Goal: Find specific page/section: Find specific page/section

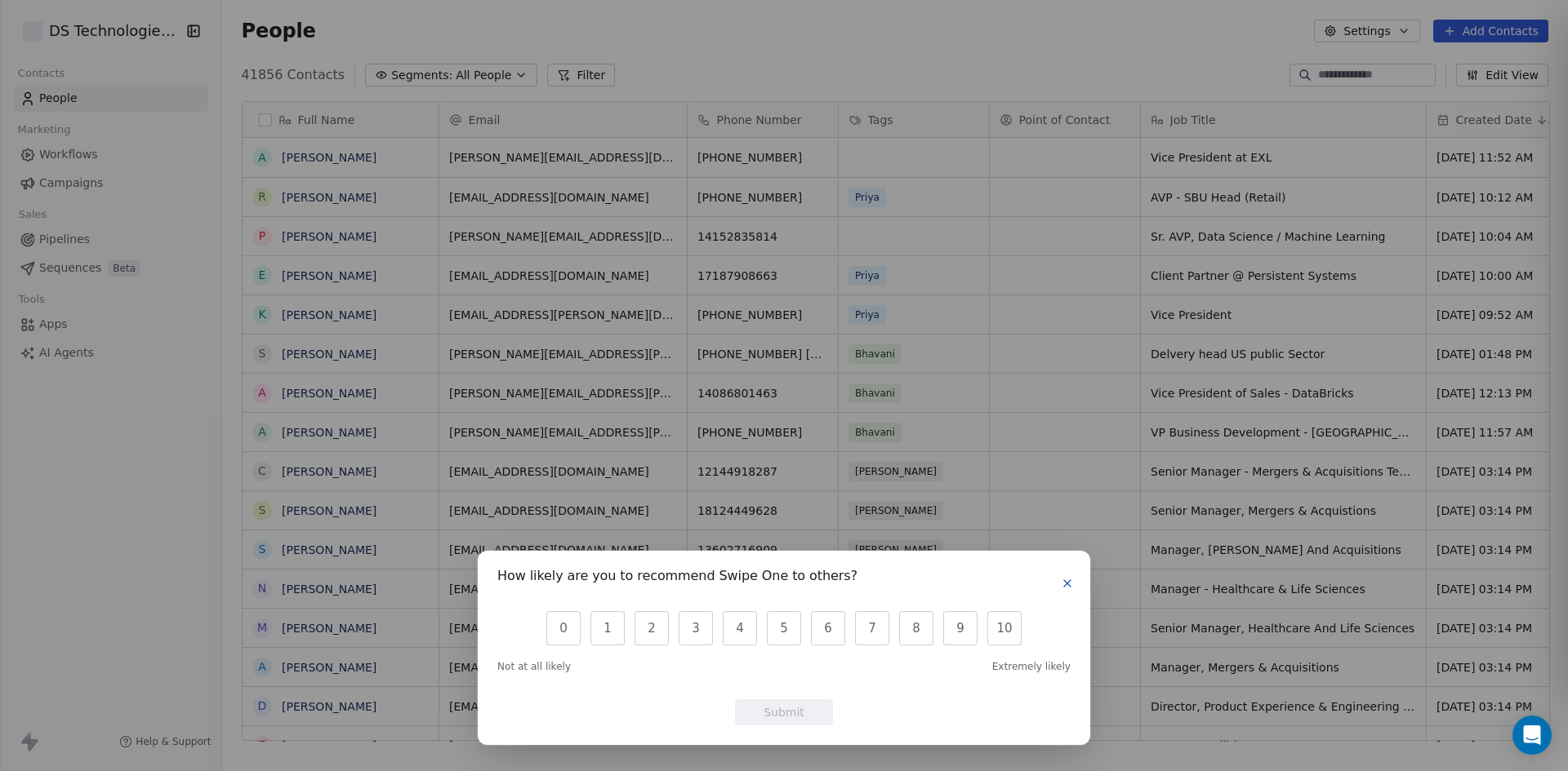
scroll to position [666, 1335]
click at [1062, 588] on icon "button" at bounding box center [1067, 583] width 13 height 13
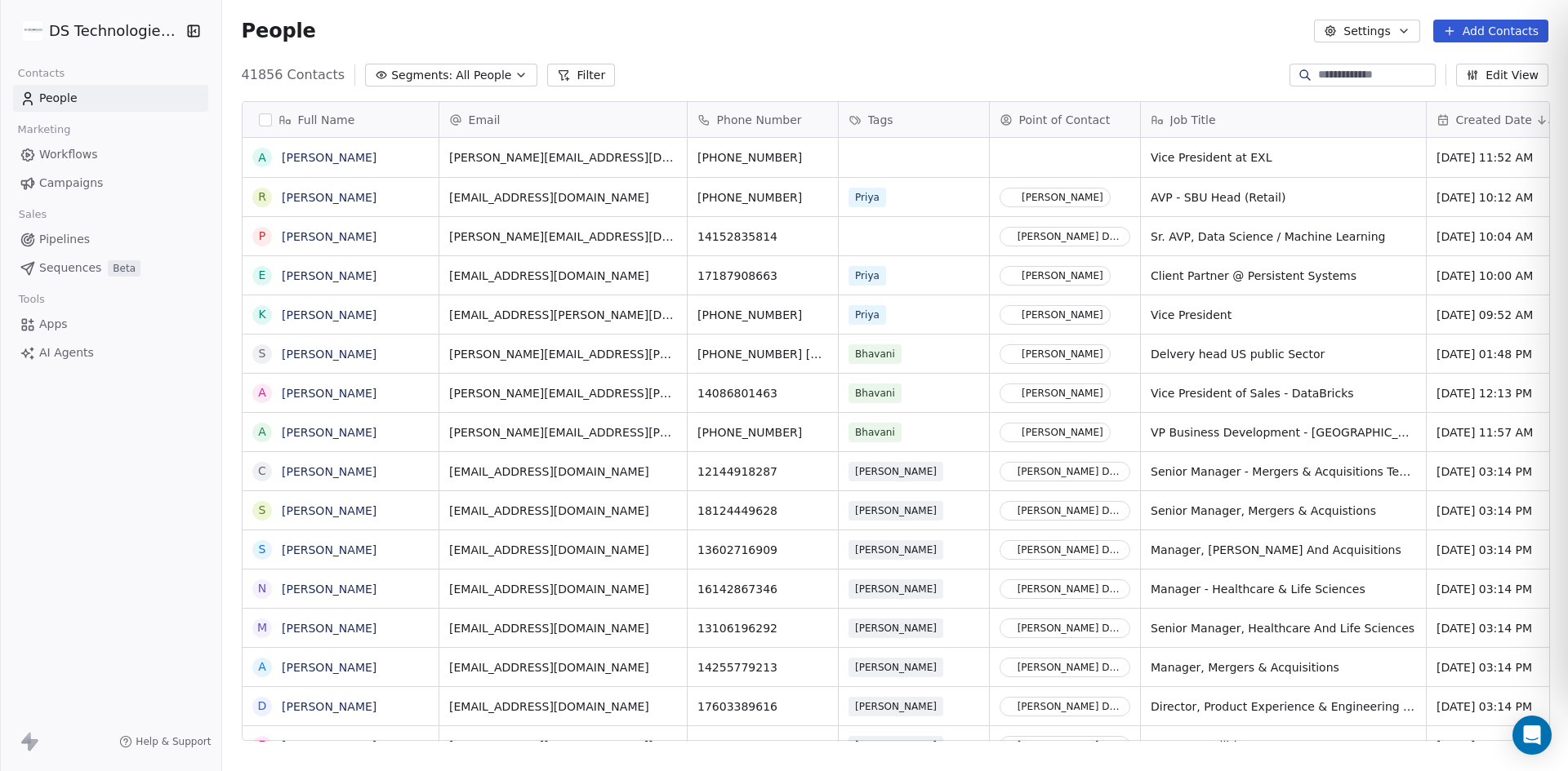
click at [549, 68] on button "Filter" at bounding box center [581, 75] width 68 height 23
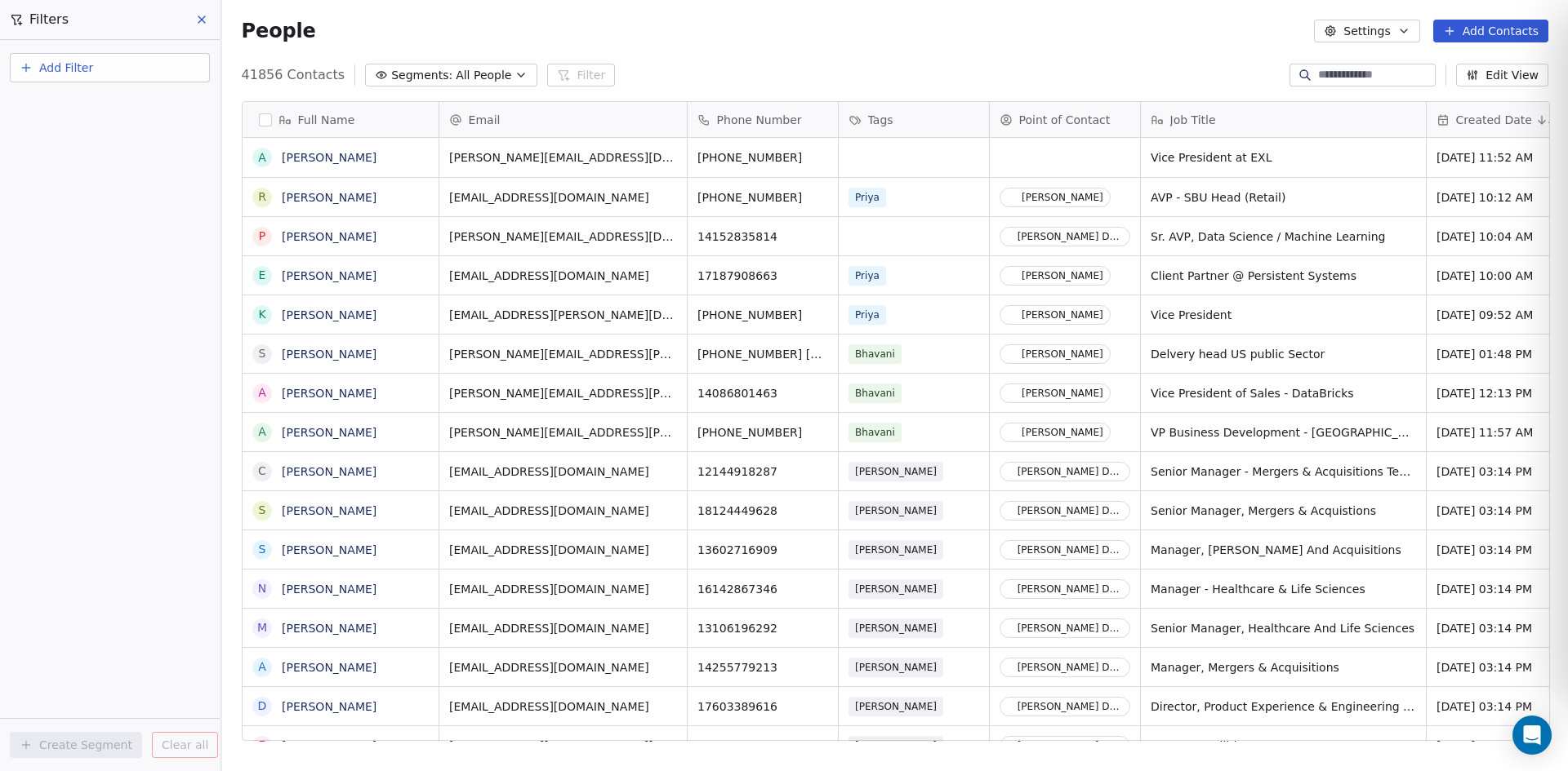
click at [58, 63] on span "Add Filter" at bounding box center [66, 67] width 54 height 17
click at [53, 107] on span "Contact properties" at bounding box center [80, 106] width 106 height 17
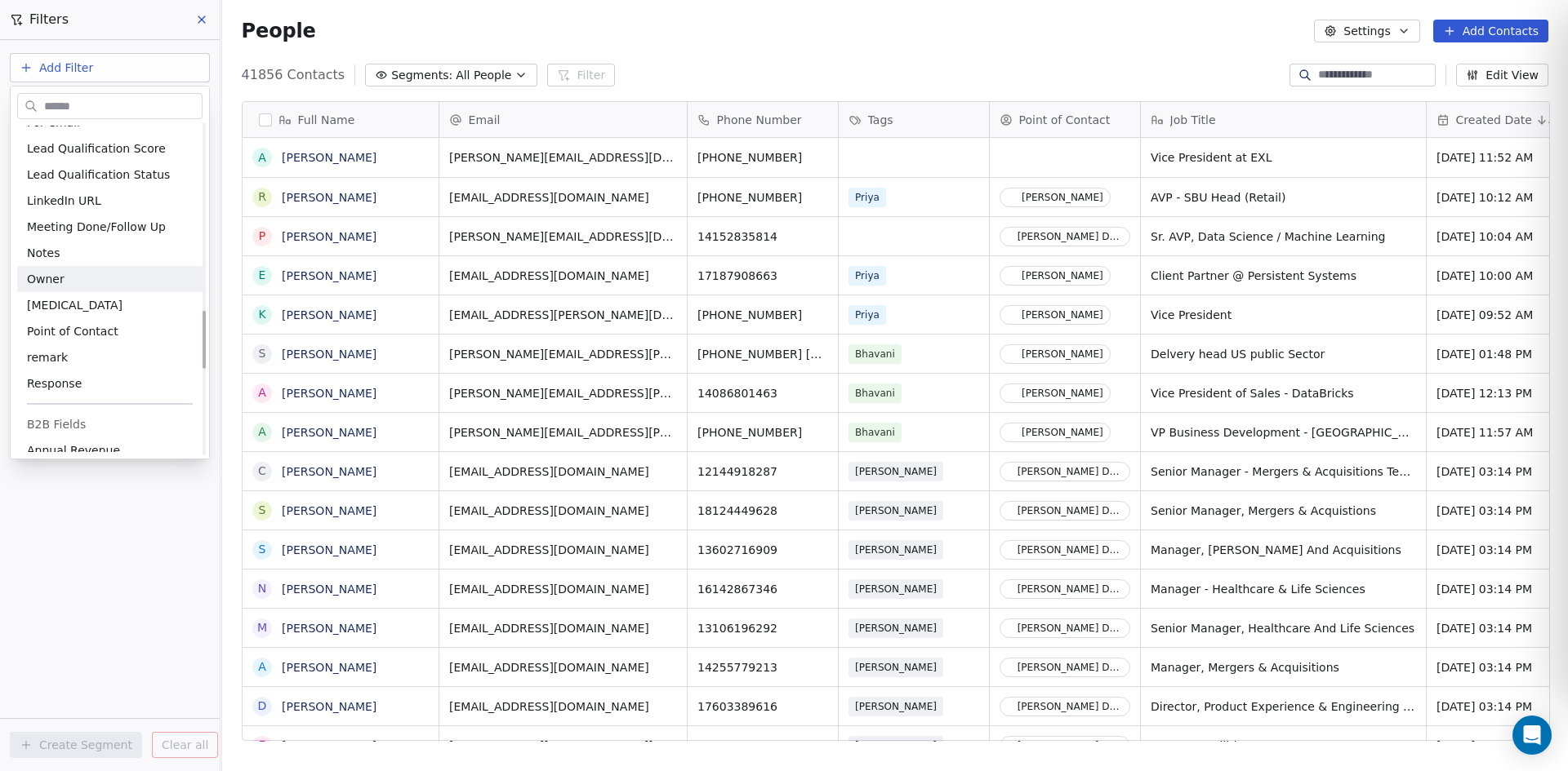
scroll to position [1061, 0]
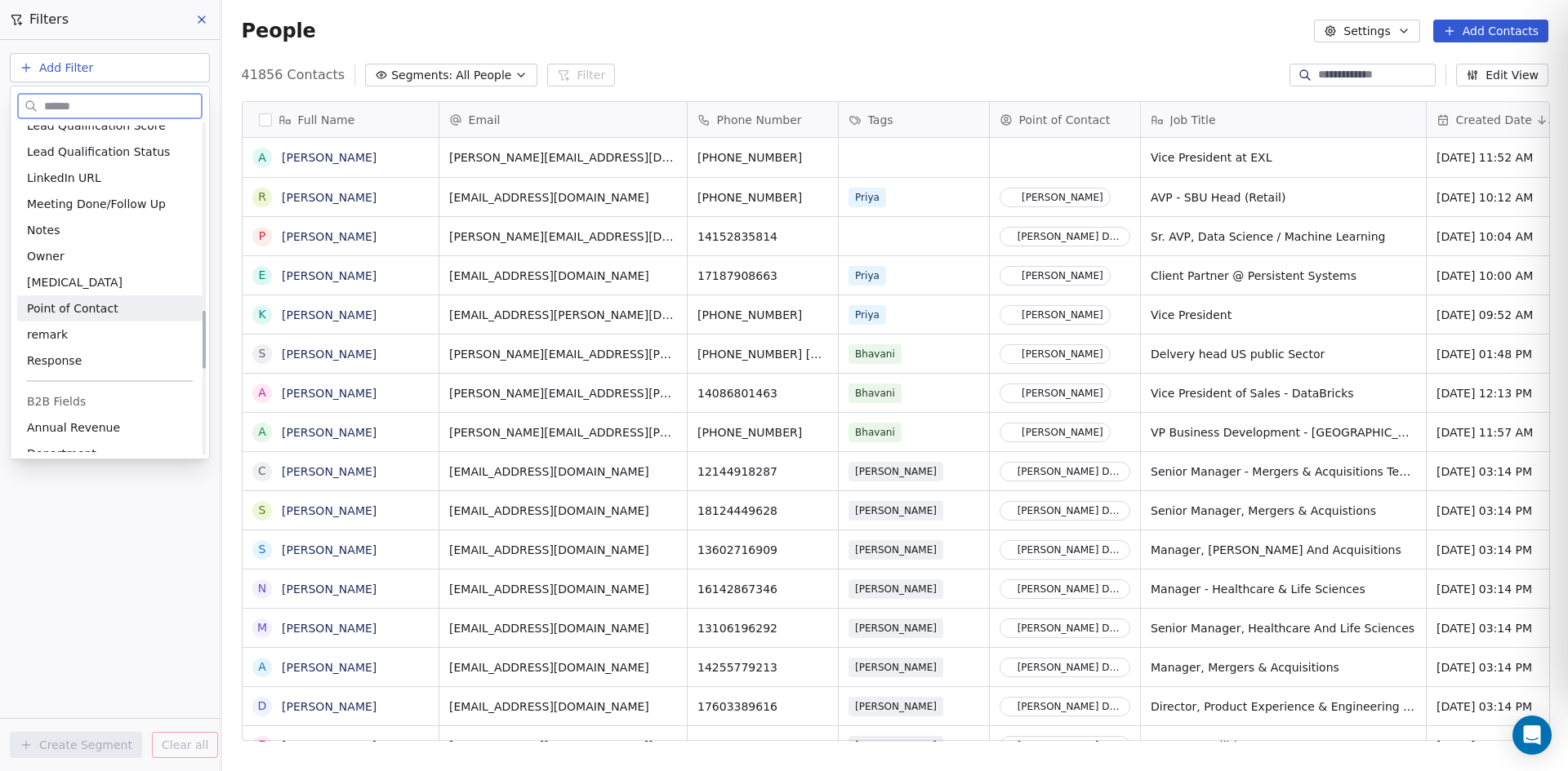
click at [57, 318] on div "Point of Contact" at bounding box center [109, 309] width 185 height 27
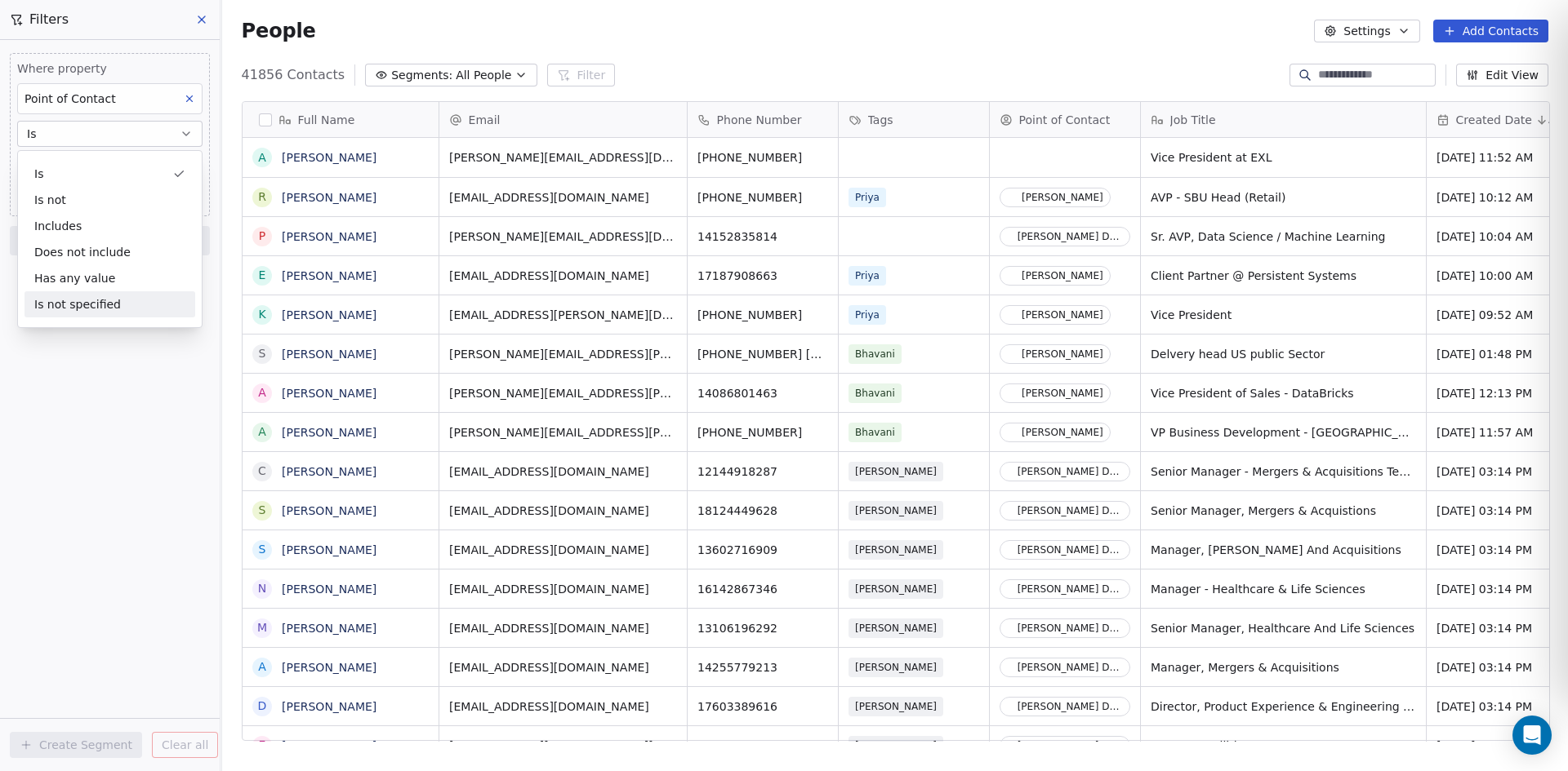
click at [51, 447] on div "Where property Point of Contact Is Select Point of Contact Add filter to this g…" at bounding box center [110, 405] width 220 height 731
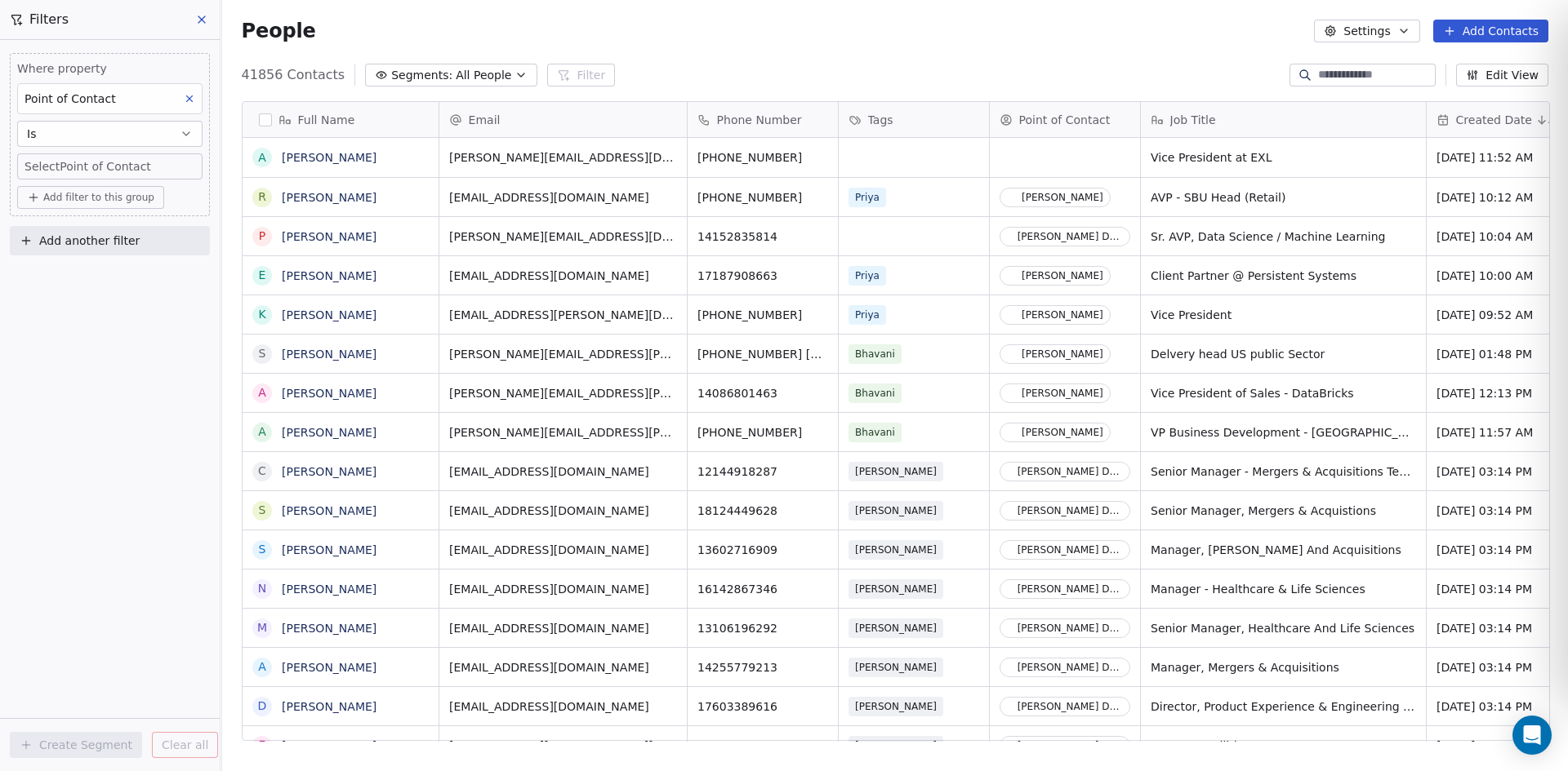
click at [60, 150] on div "Where property Point of Contact Is Select Point of Contact" at bounding box center [109, 120] width 185 height 120
click at [79, 163] on body "DS Technologies Inc Contacts People Marketing Workflows Campaigns Sales Pipelin…" at bounding box center [784, 385] width 1568 height 771
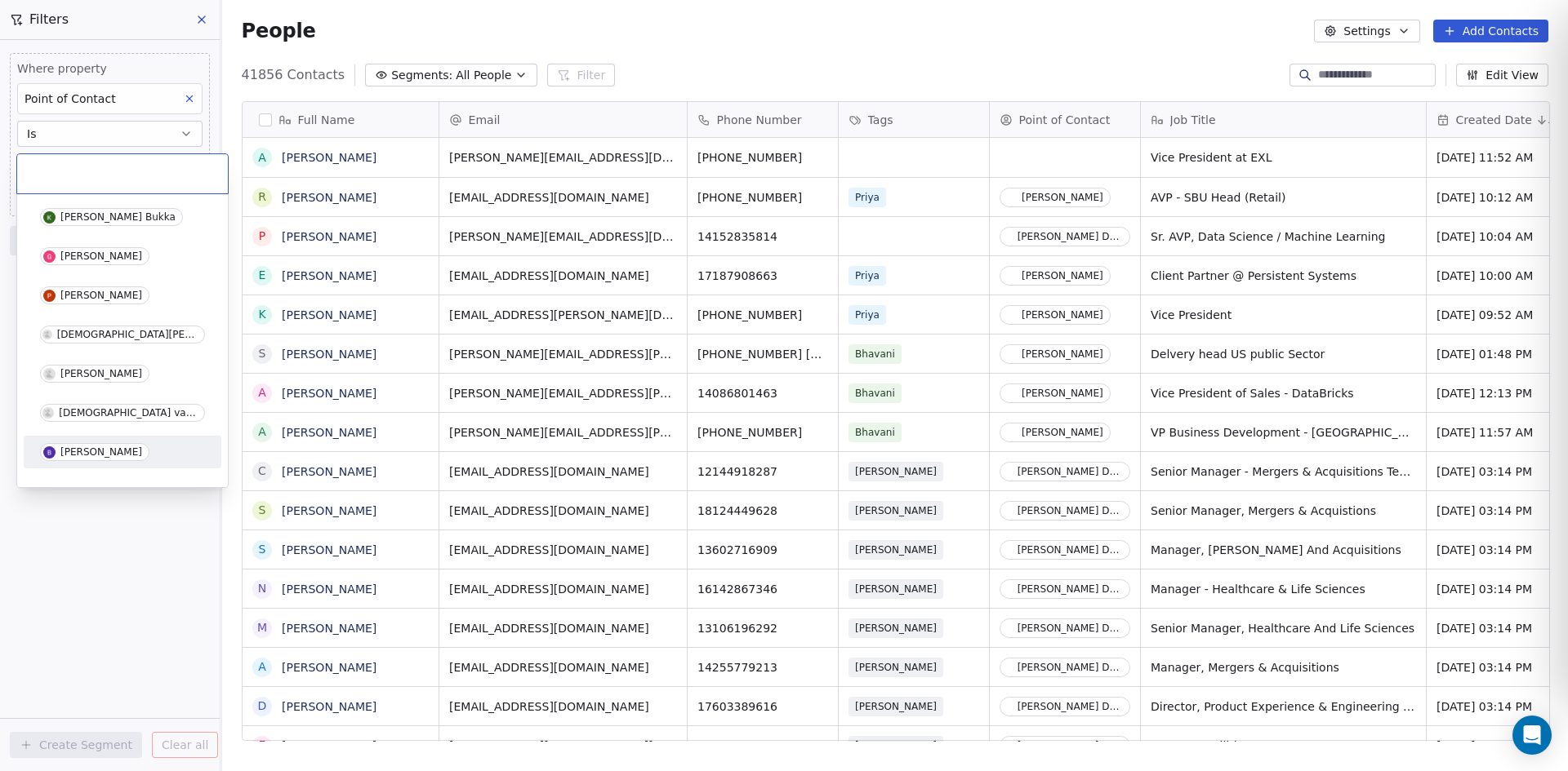
click at [89, 451] on div "[PERSON_NAME]" at bounding box center [101, 451] width 81 height 12
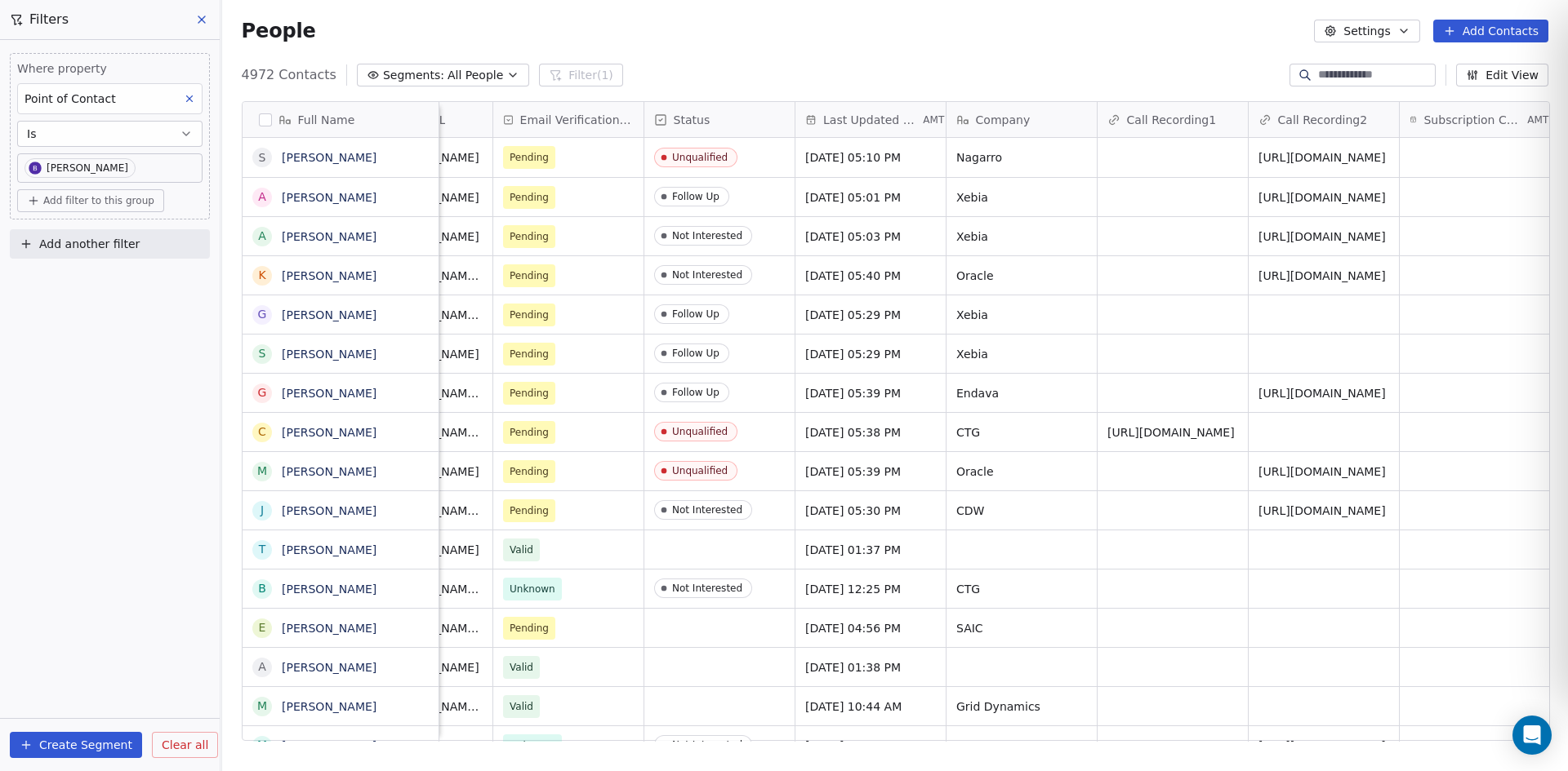
scroll to position [0, 1590]
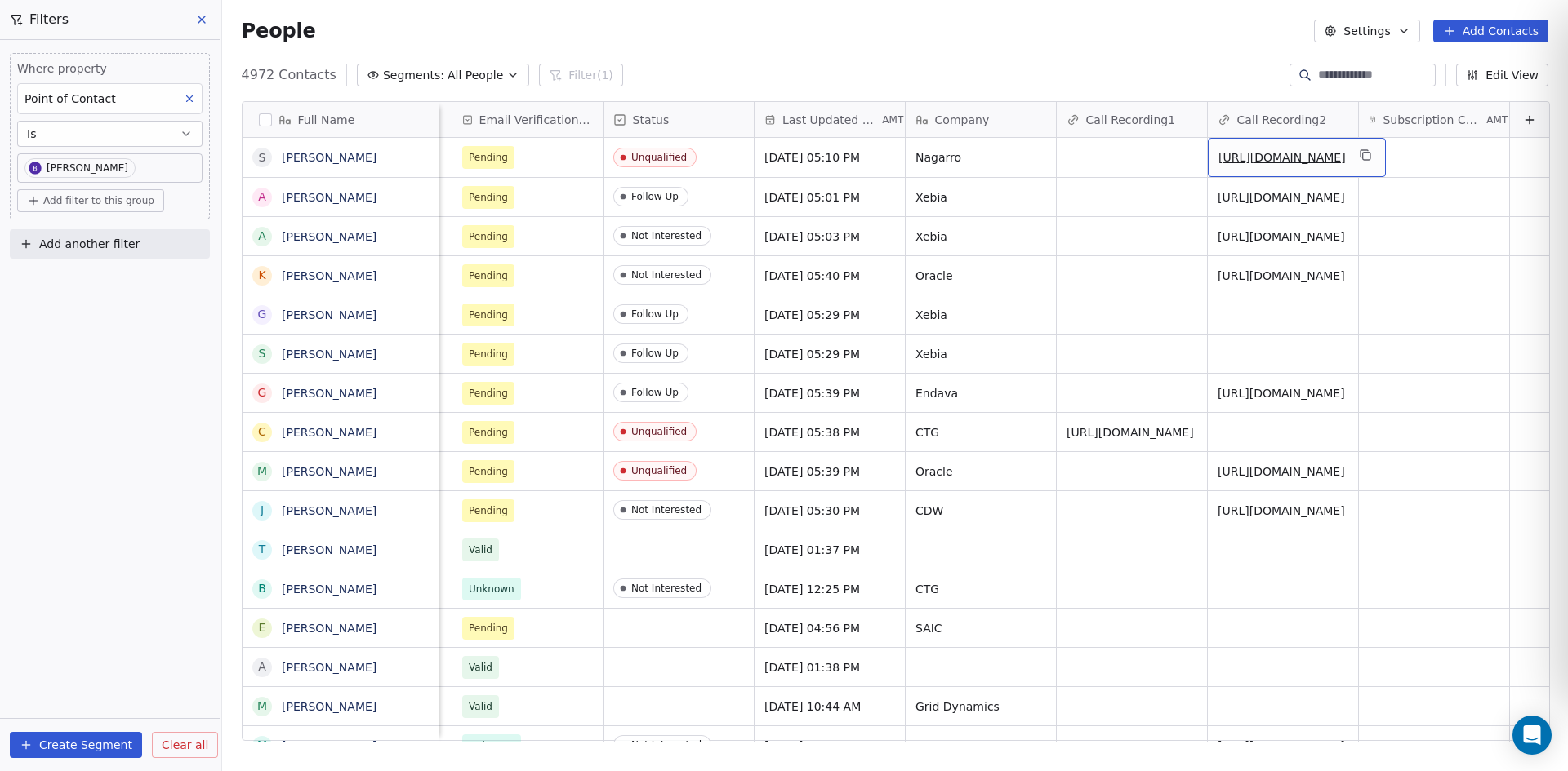
click at [1250, 153] on link "[URL][DOMAIN_NAME]" at bounding box center [1282, 158] width 127 height 13
click at [1240, 159] on link "[URL][DOMAIN_NAME]" at bounding box center [1282, 158] width 127 height 13
click at [1232, 197] on link "[URL][DOMAIN_NAME]" at bounding box center [1282, 197] width 127 height 13
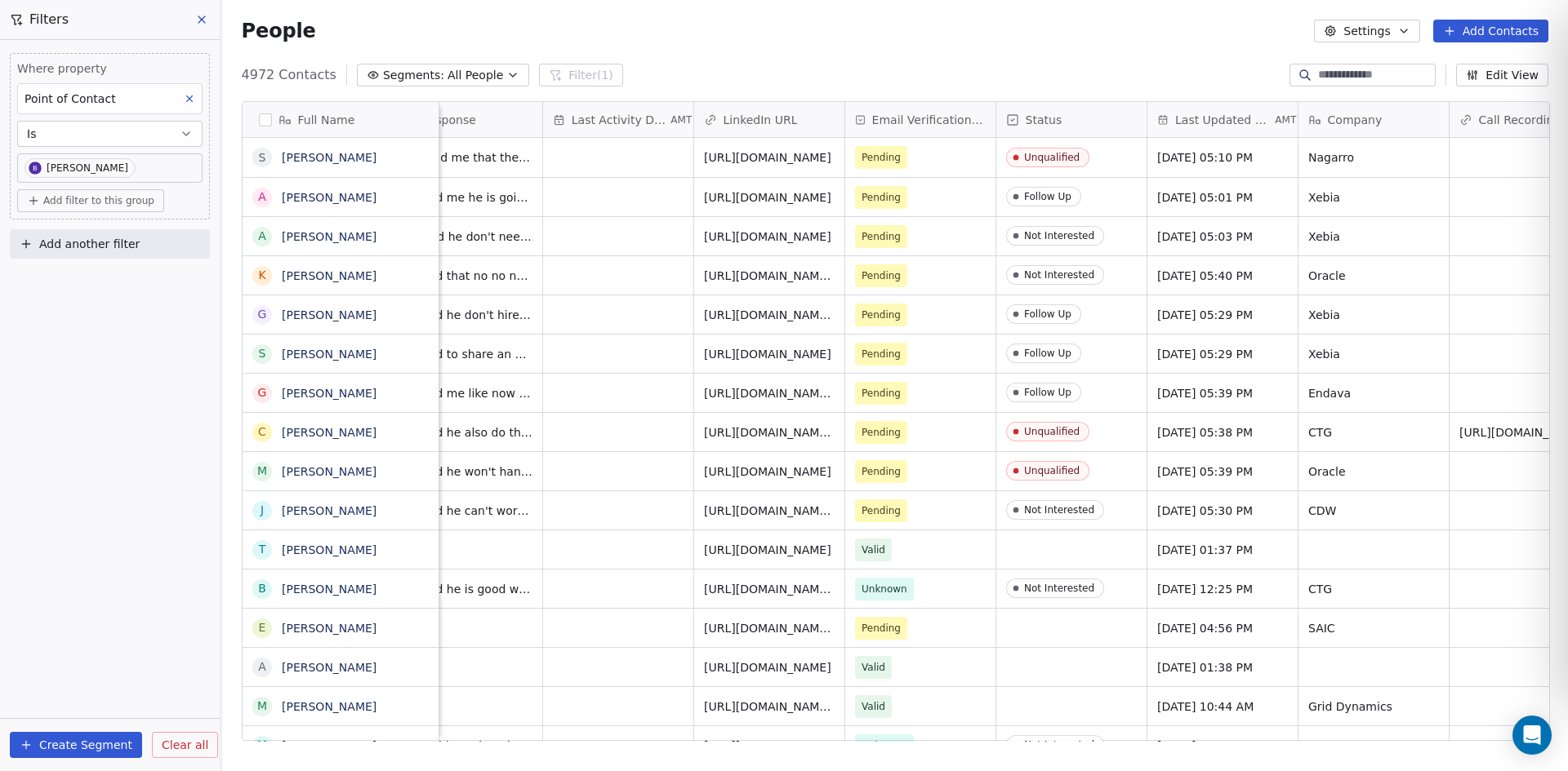
scroll to position [0, 0]
